Goal: Find specific page/section: Find specific page/section

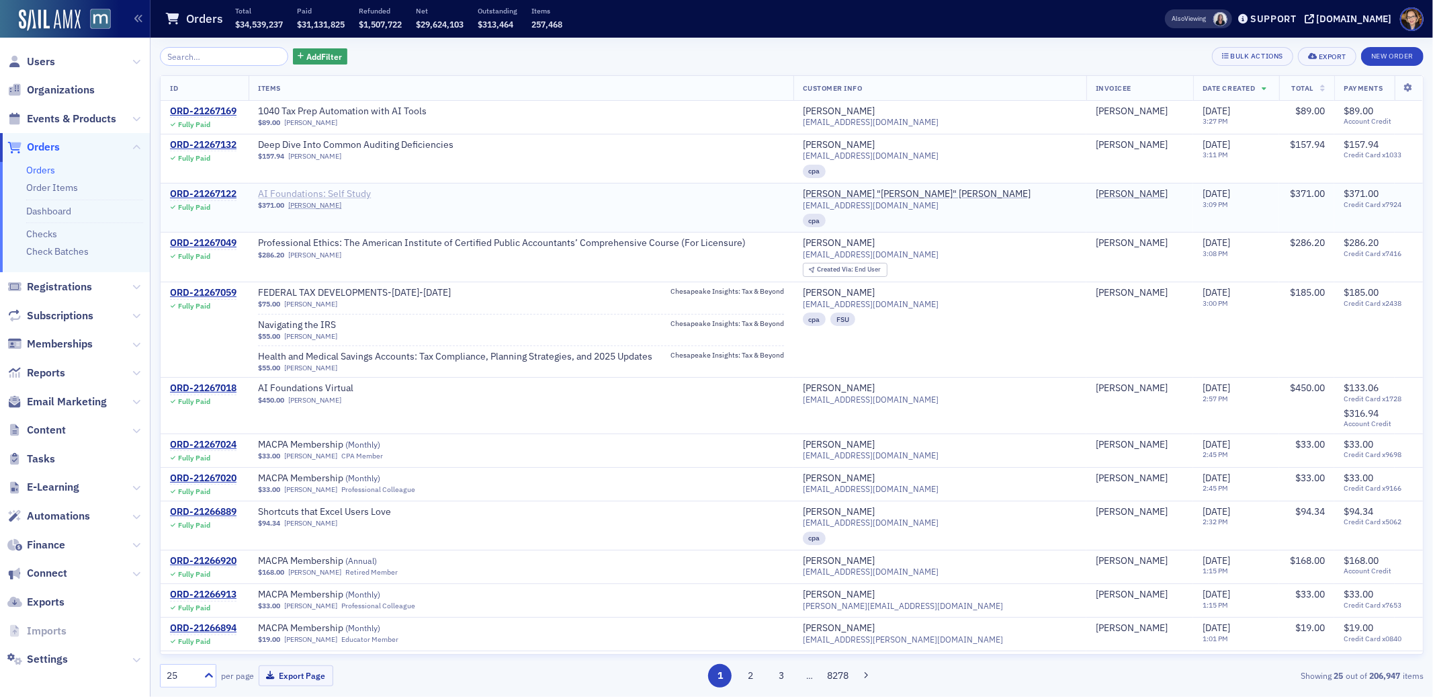
click at [366, 192] on span "AI Foundations: Self Study" at bounding box center [342, 194] width 169 height 12
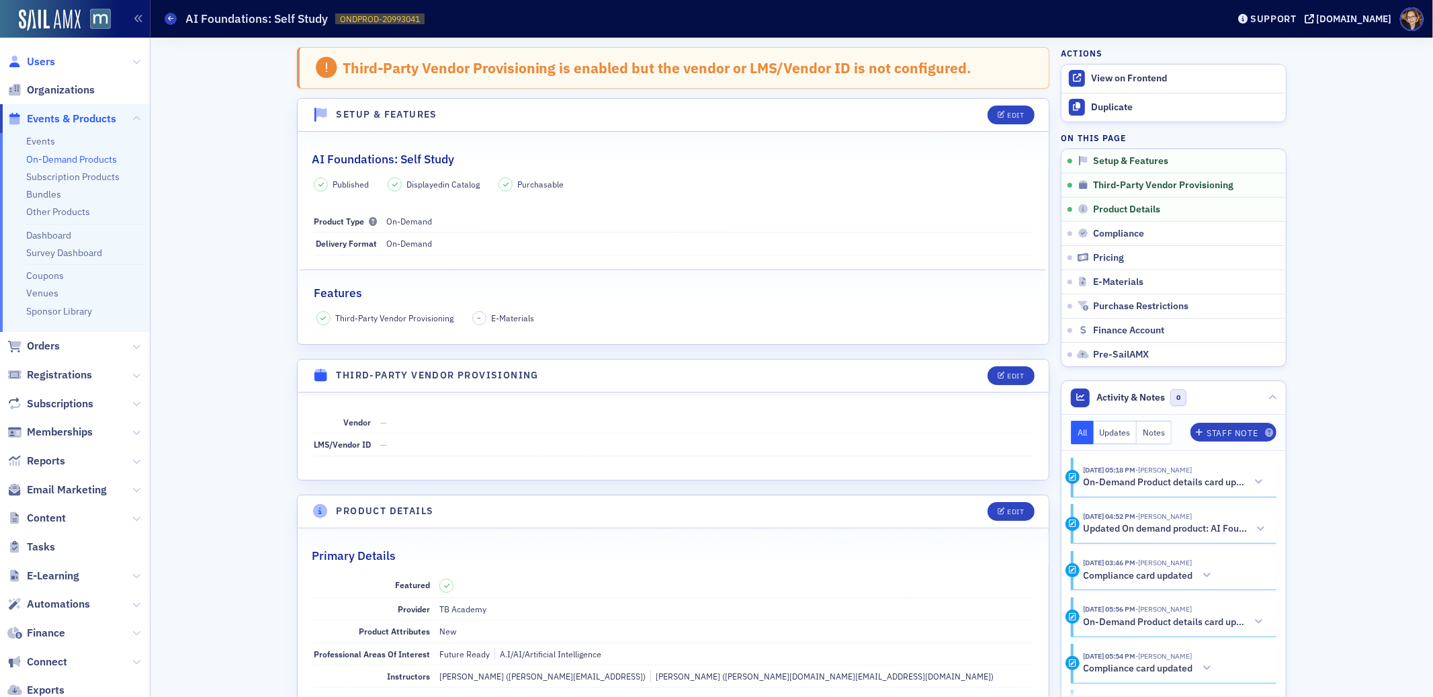
click at [52, 57] on span "Users" at bounding box center [41, 61] width 28 height 15
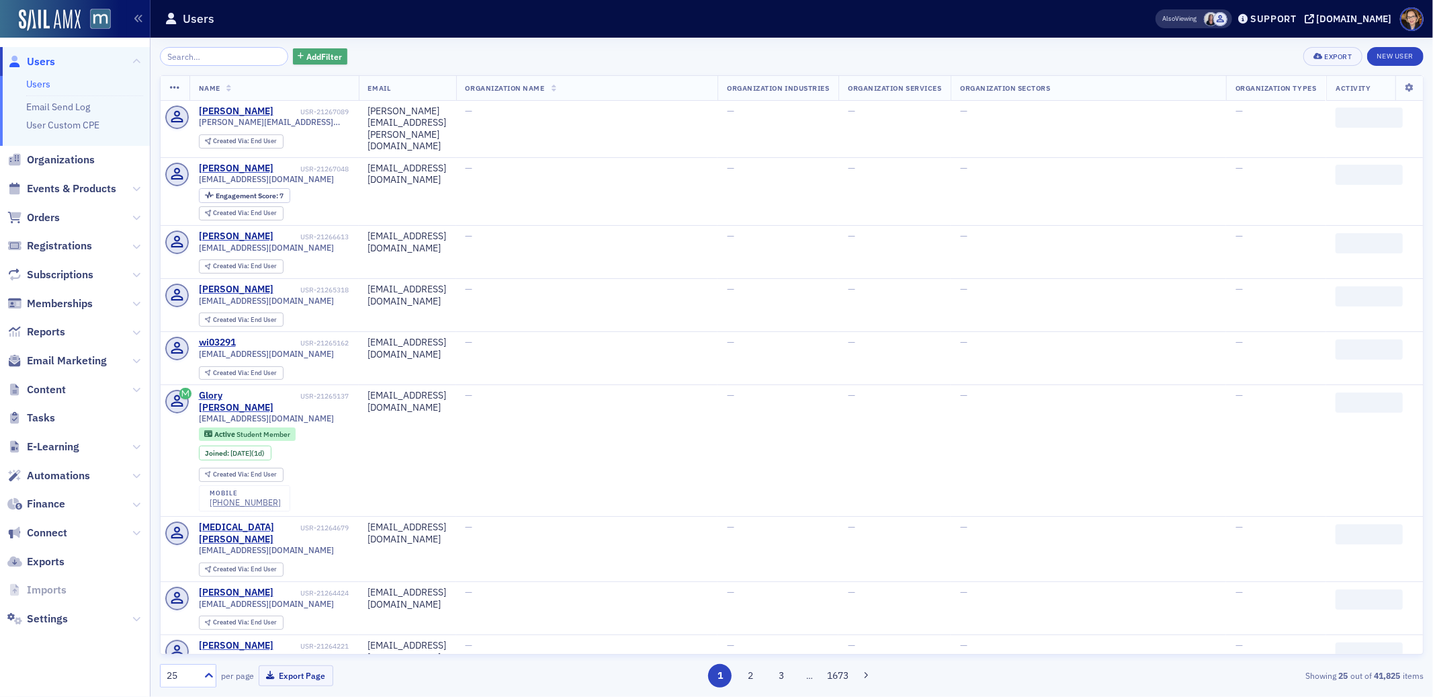
click at [308, 56] on span "Add Filter" at bounding box center [324, 56] width 36 height 12
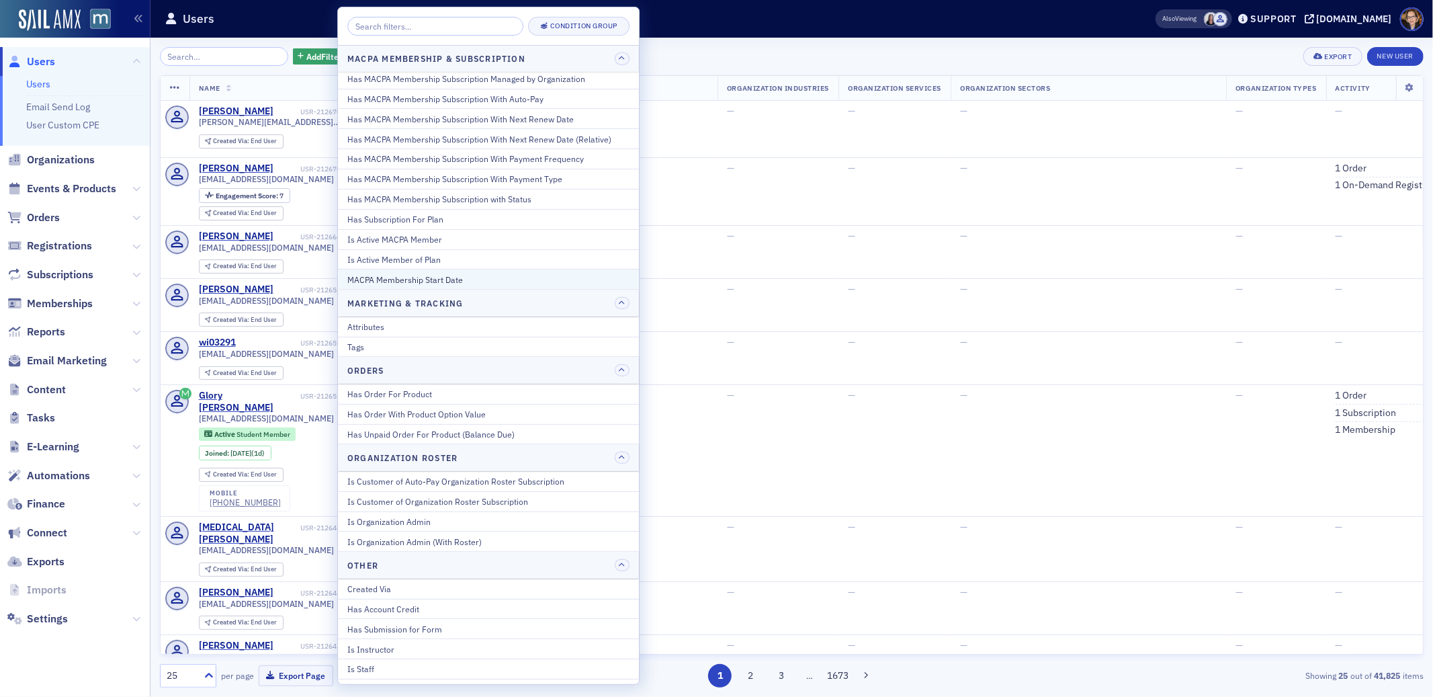
scroll to position [748, 0]
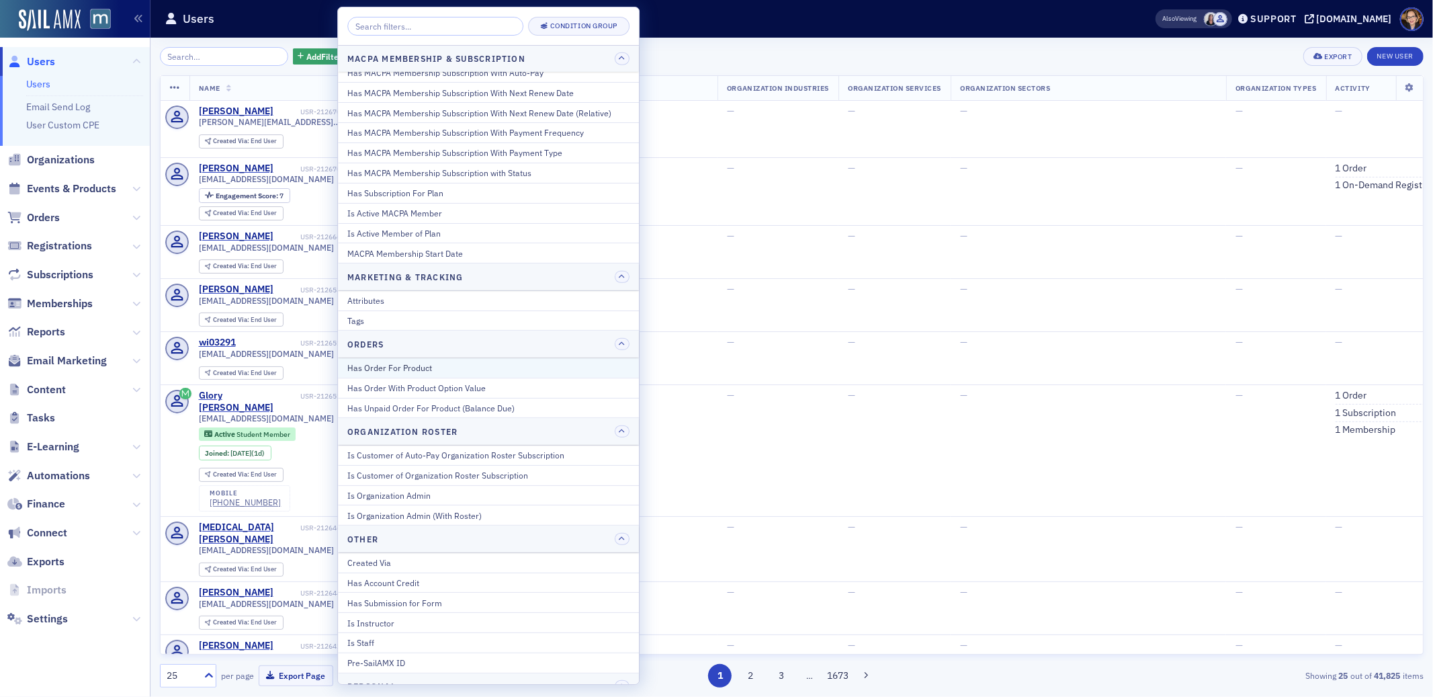
click at [478, 370] on div "Has Order For Product" at bounding box center [488, 368] width 282 height 12
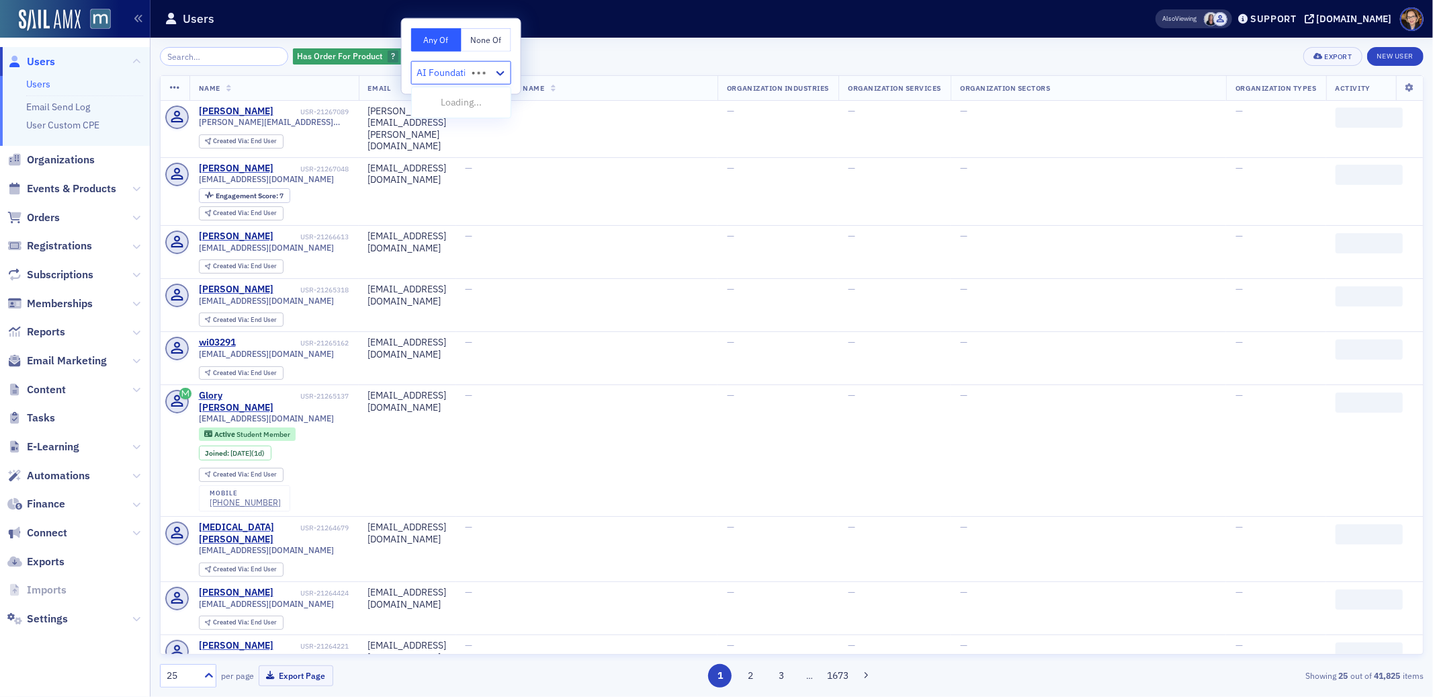
type input "AI Foundations"
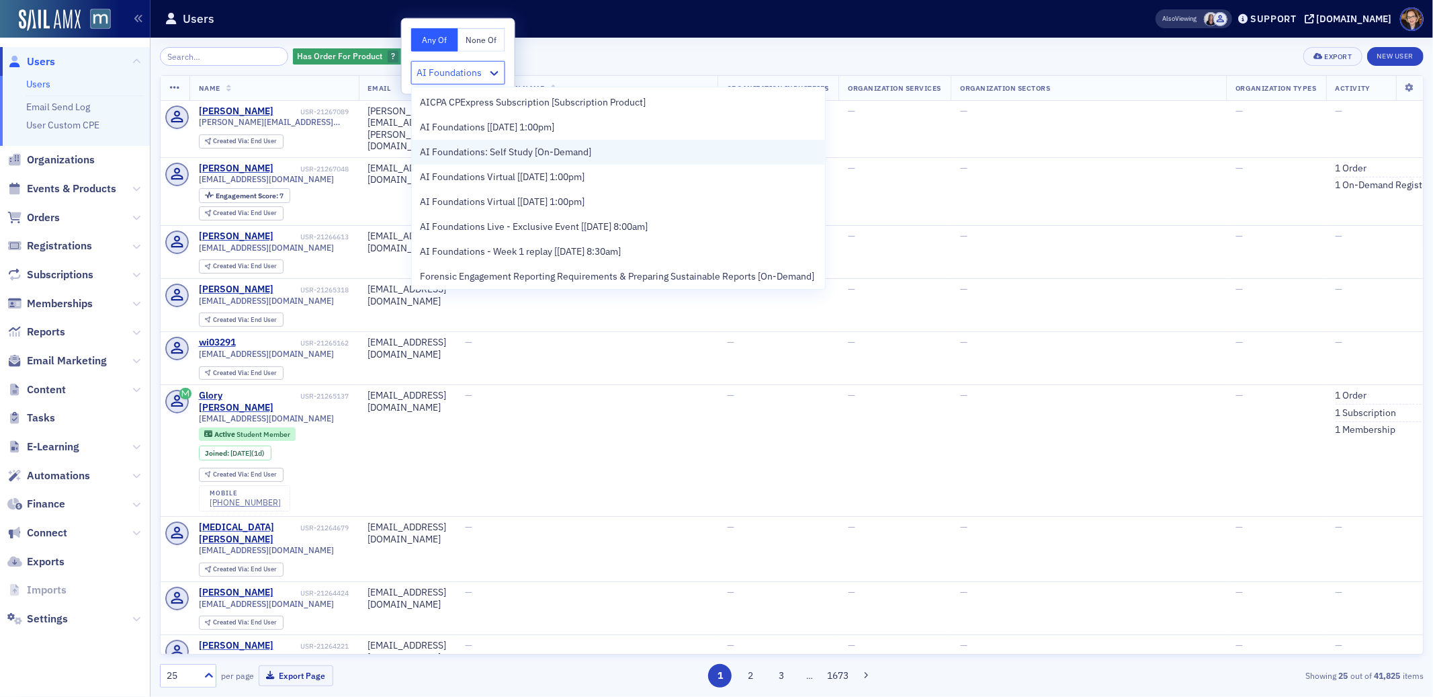
click at [540, 149] on span "AI Foundations: Self Study [On-Demand]" at bounding box center [505, 152] width 171 height 14
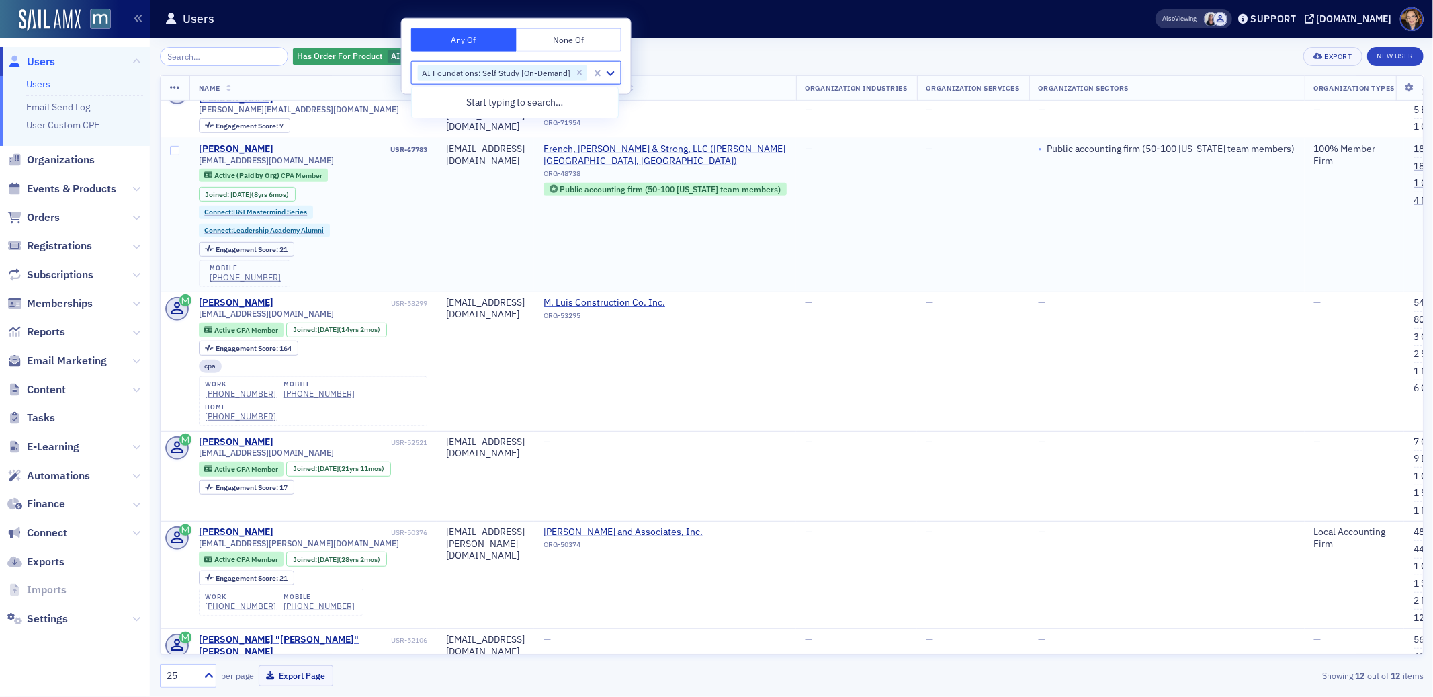
scroll to position [961, 0]
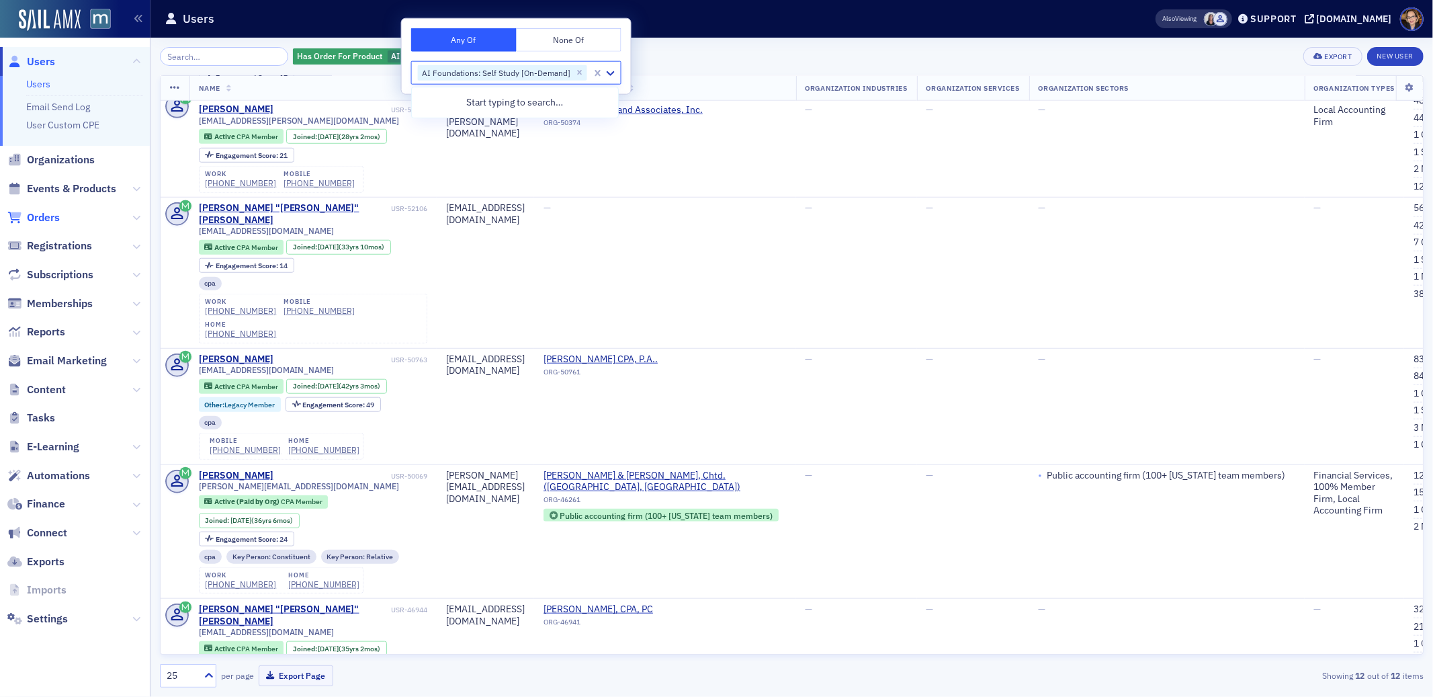
click at [44, 216] on span "Orders" at bounding box center [43, 217] width 33 height 15
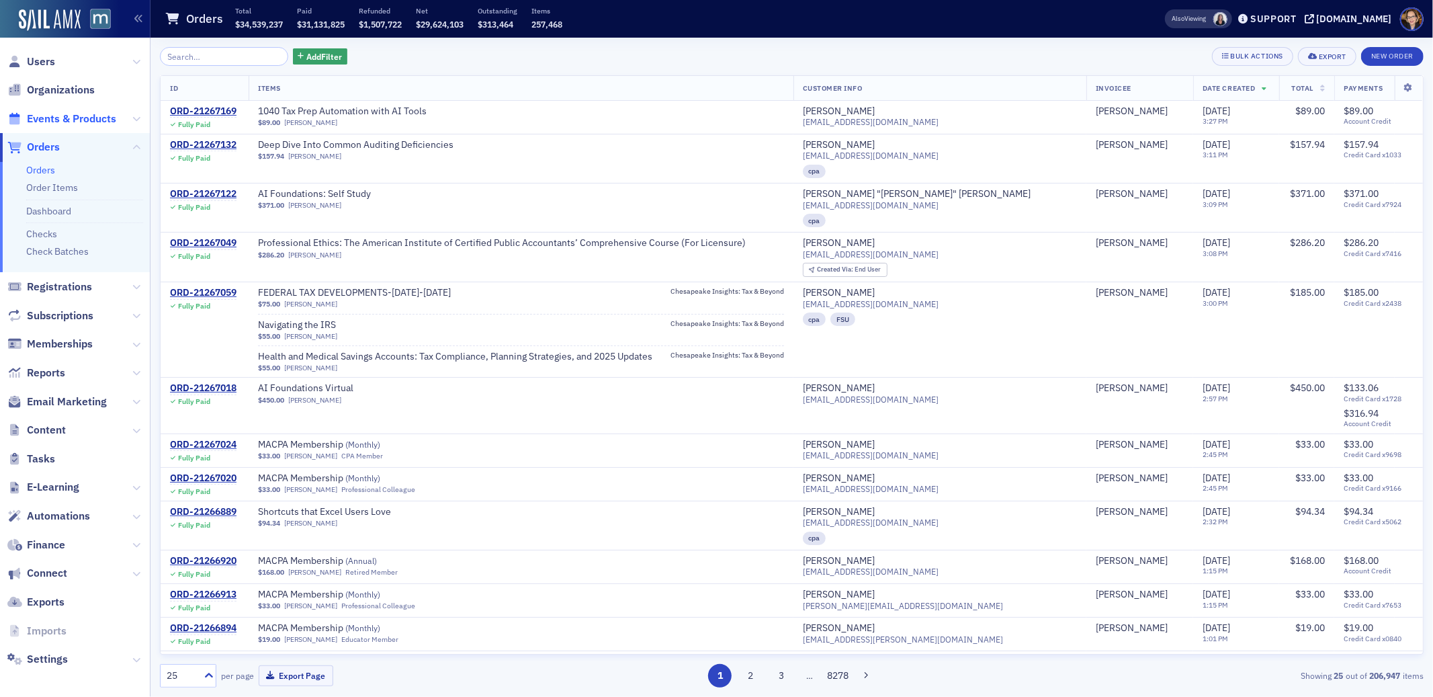
click at [103, 118] on span "Events & Products" at bounding box center [71, 119] width 89 height 15
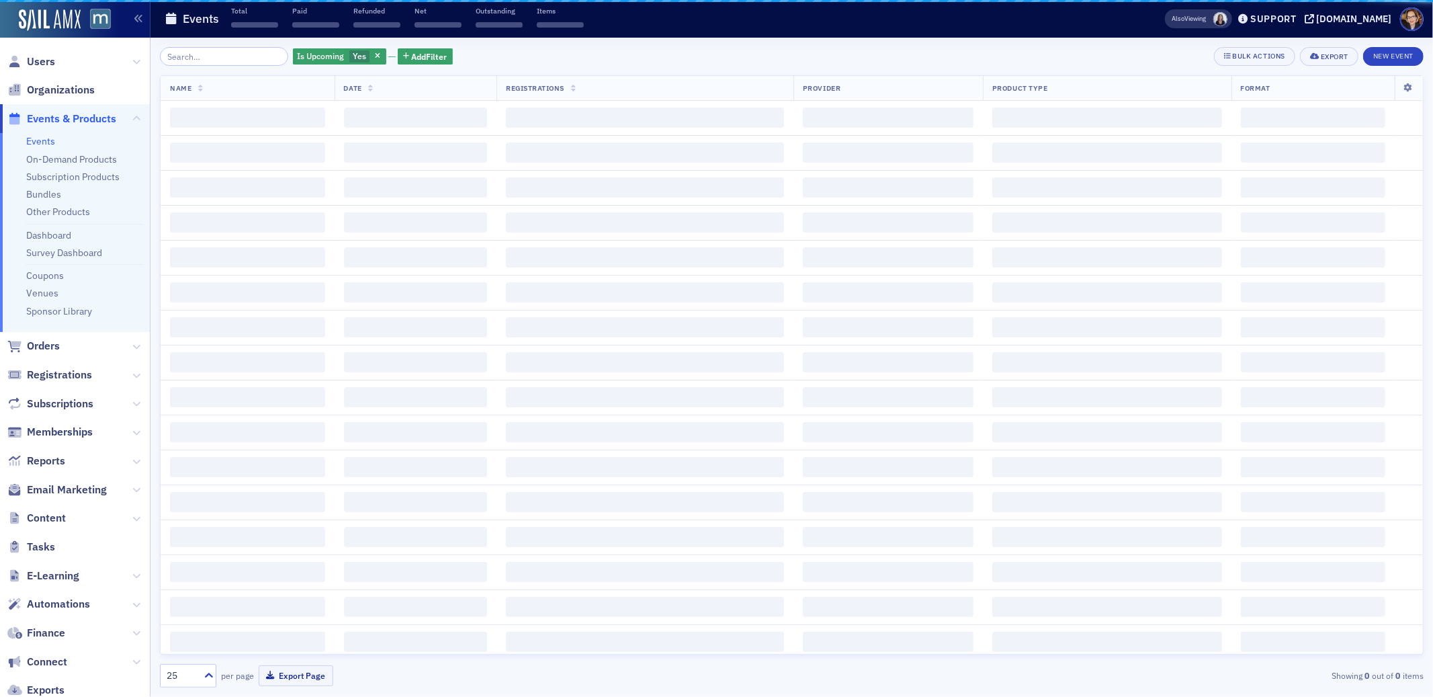
click at [212, 54] on input "search" at bounding box center [224, 56] width 128 height 19
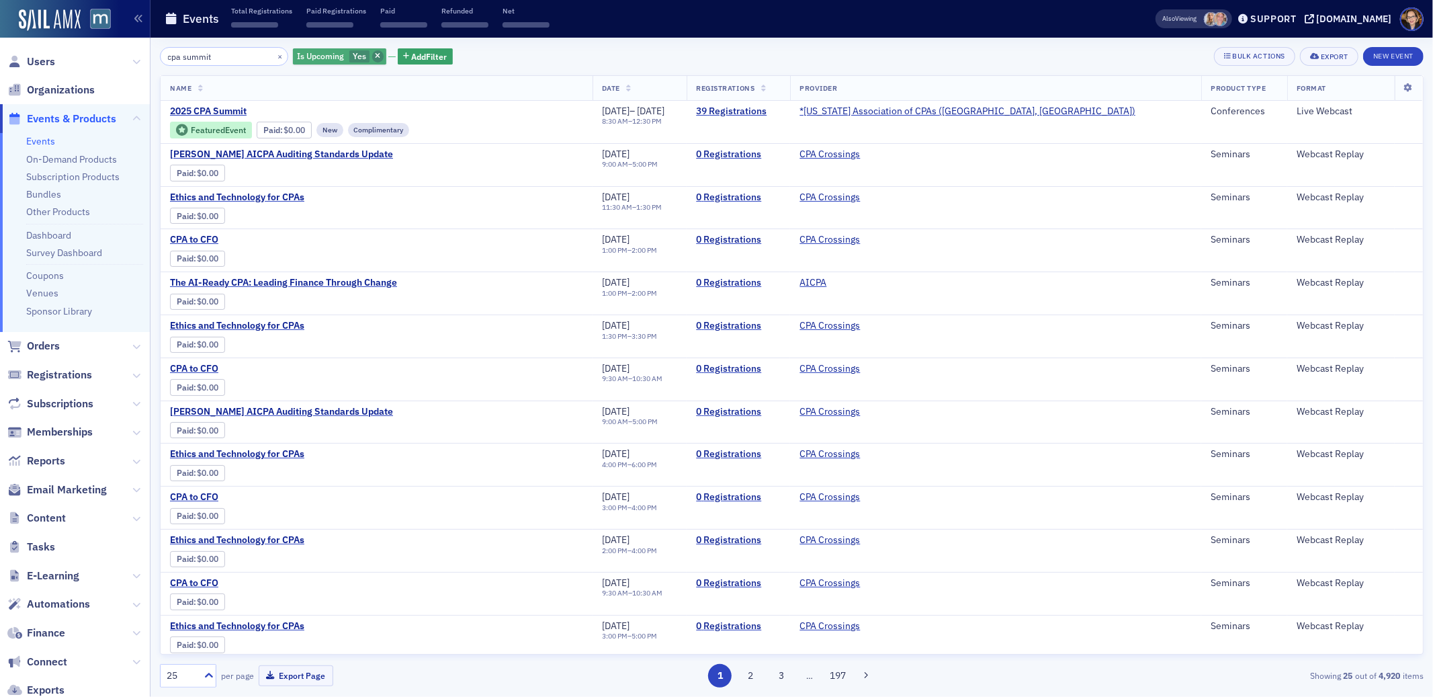
type input "cpa summit"
click at [375, 56] on icon "button" at bounding box center [377, 56] width 5 height 7
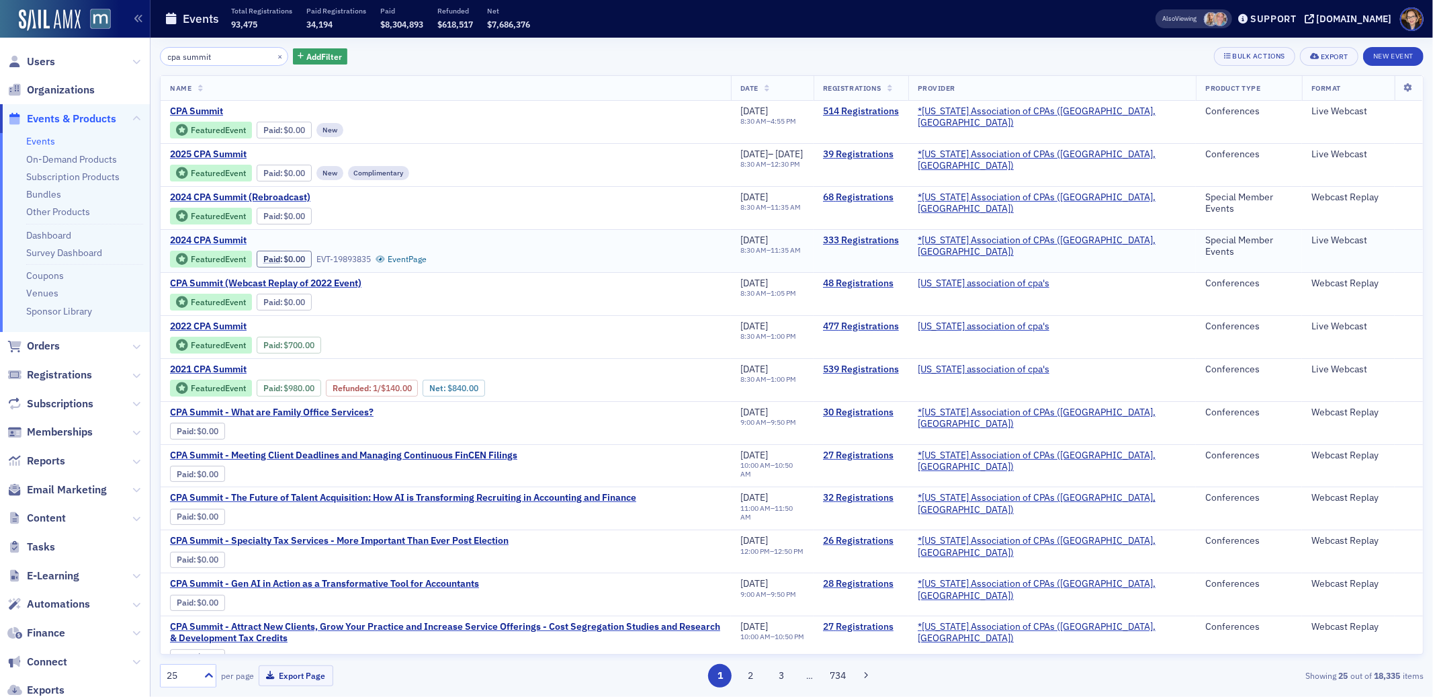
click at [220, 235] on span "2024 CPA Summit" at bounding box center [283, 241] width 226 height 12
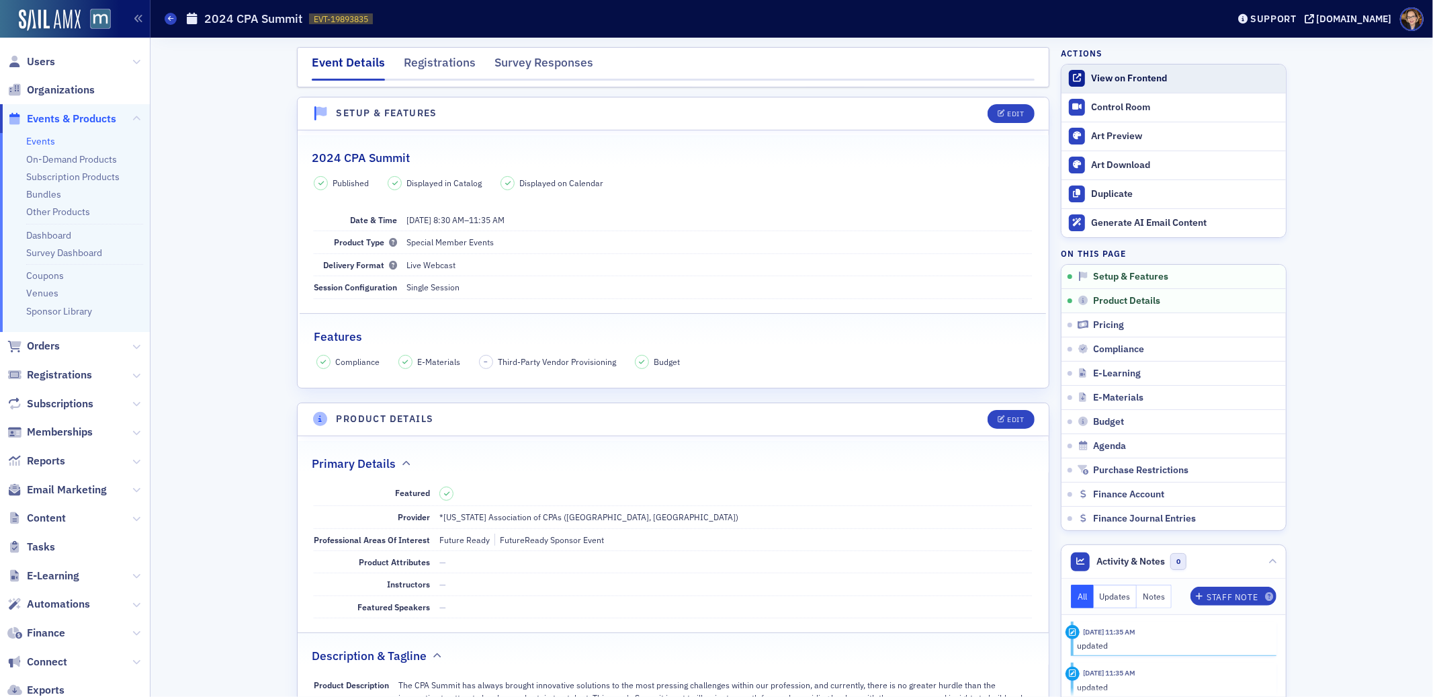
click at [1138, 75] on div "View on Frontend" at bounding box center [1185, 79] width 188 height 12
click at [169, 19] on icon at bounding box center [170, 18] width 5 height 6
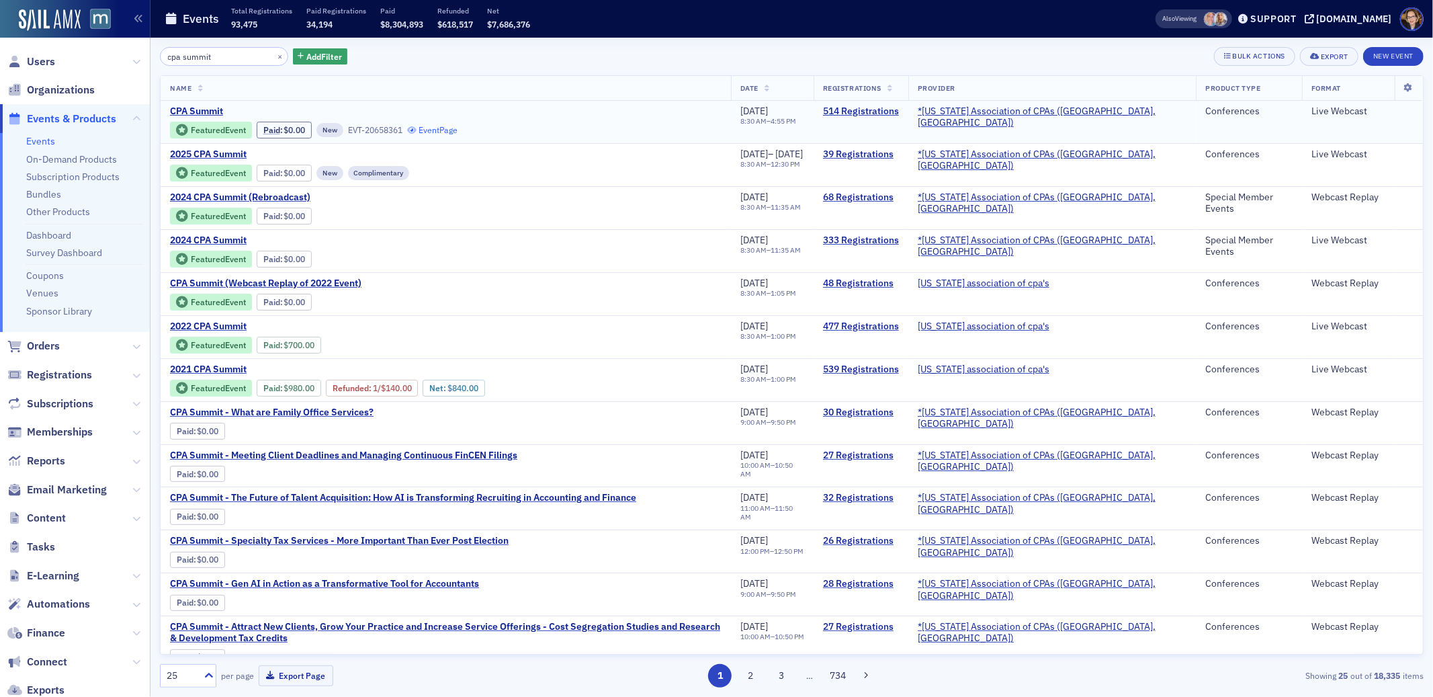
click at [441, 128] on link "Event Page" at bounding box center [432, 130] width 51 height 10
click at [210, 110] on span "CPA Summit" at bounding box center [283, 112] width 226 height 12
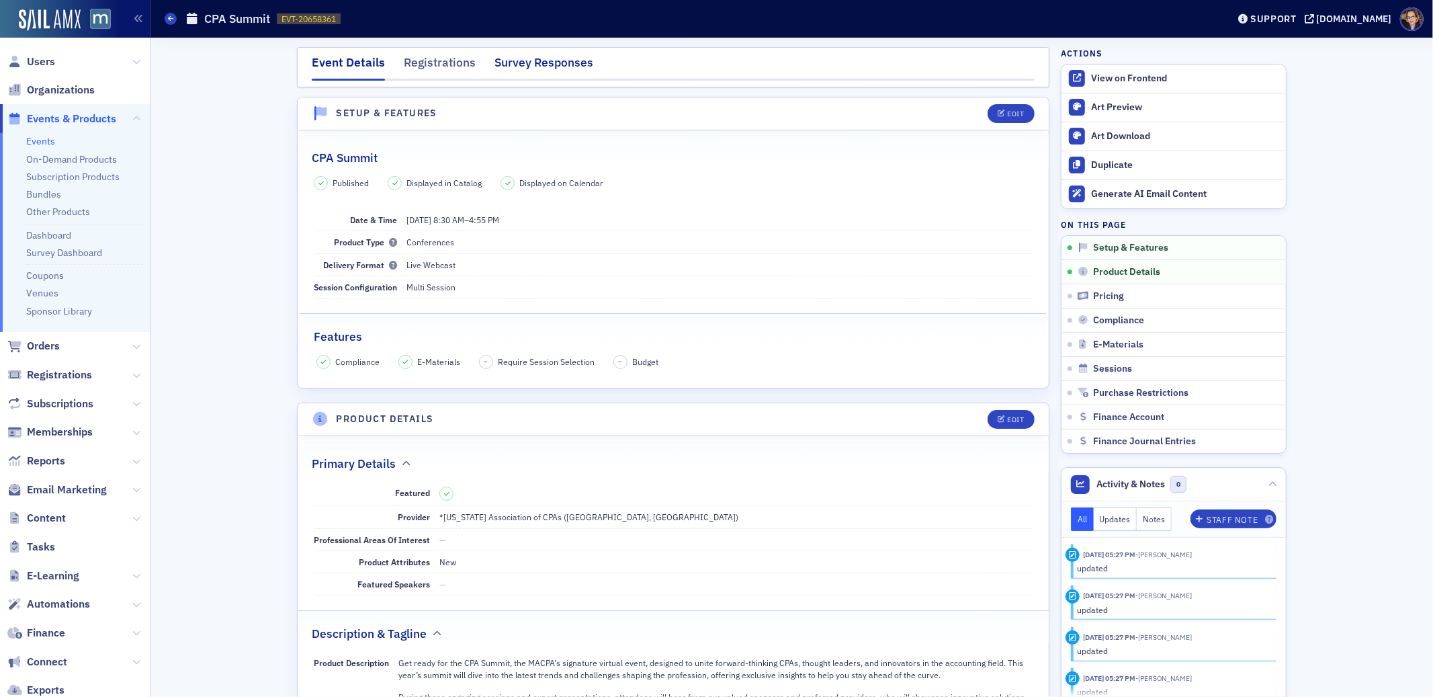
click at [543, 62] on div "Survey Responses" at bounding box center [544, 66] width 99 height 25
